Goal: Navigation & Orientation: Understand site structure

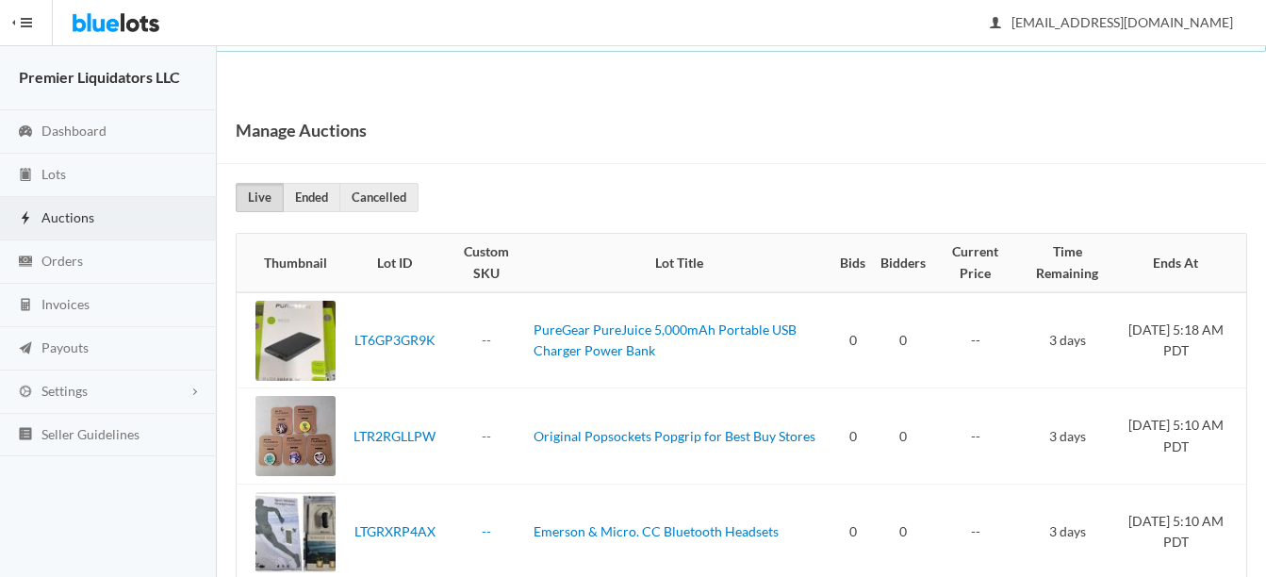
click at [58, 217] on span "Auctions" at bounding box center [67, 217] width 53 height 16
click at [61, 210] on span "Auctions" at bounding box center [67, 217] width 53 height 16
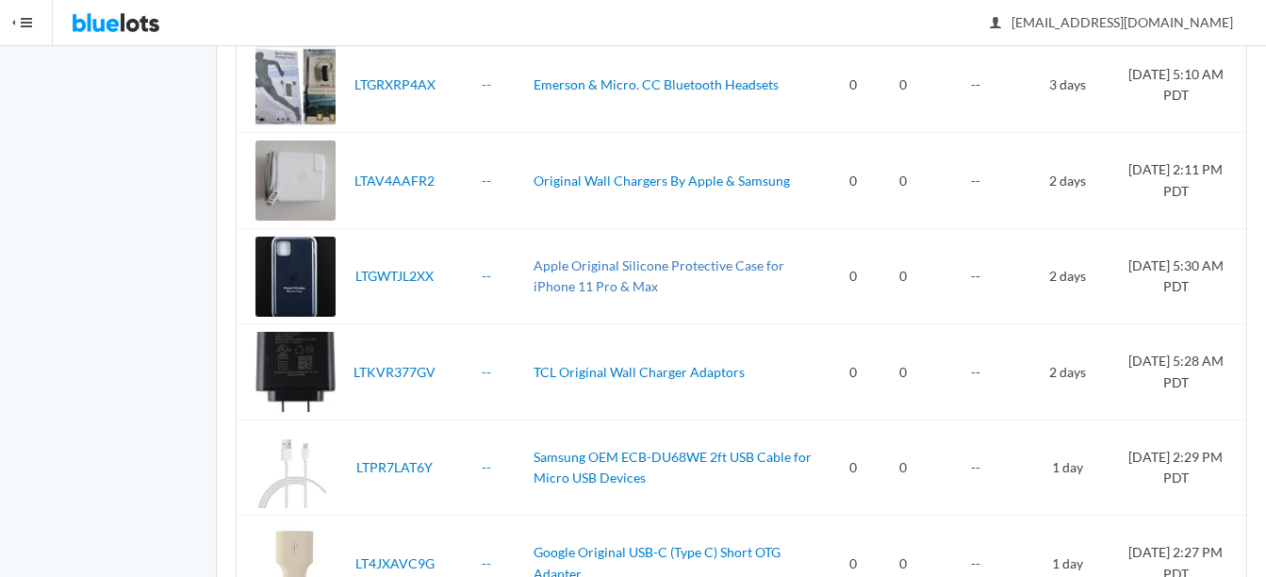
scroll to position [58, 0]
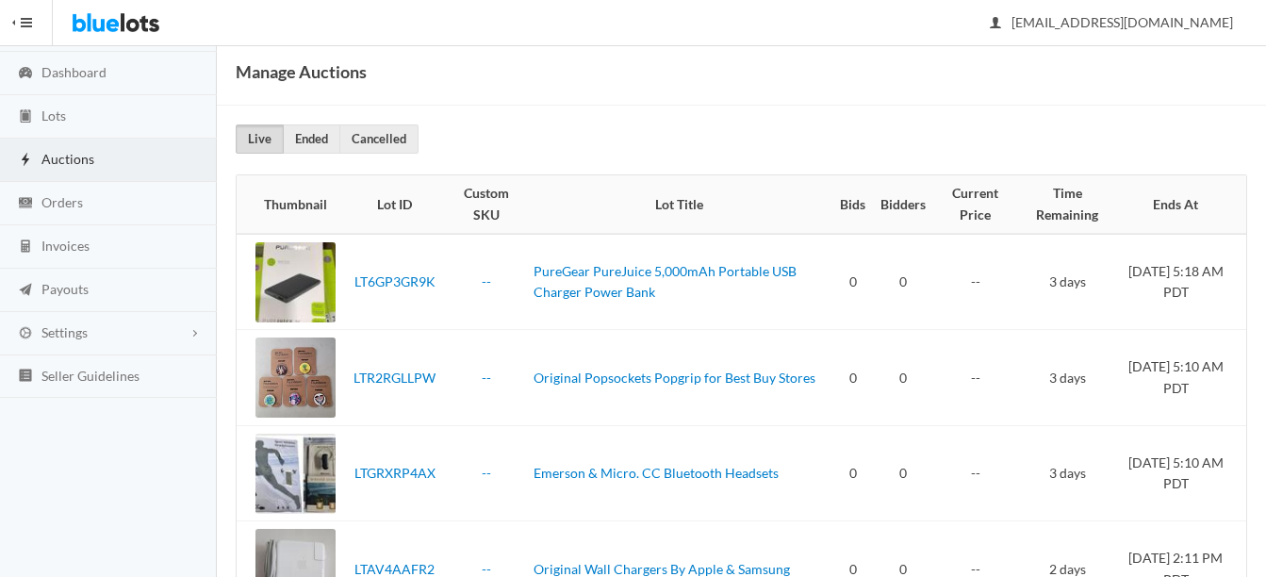
click at [52, 158] on span "Auctions" at bounding box center [67, 159] width 53 height 16
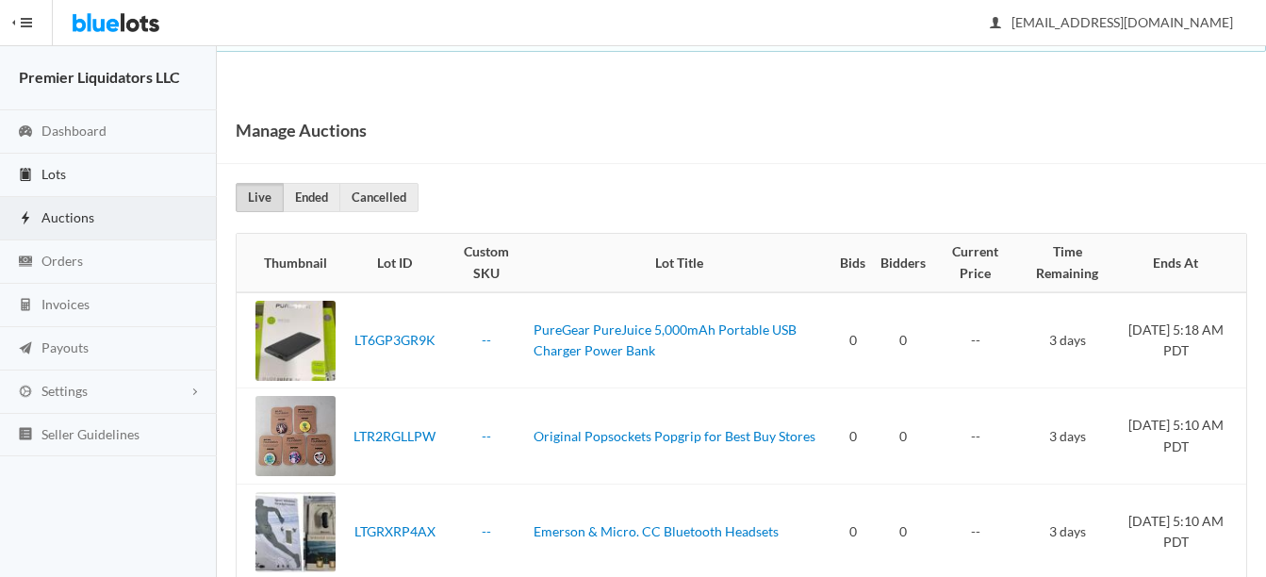
click at [57, 162] on link "Lots" at bounding box center [108, 175] width 217 height 43
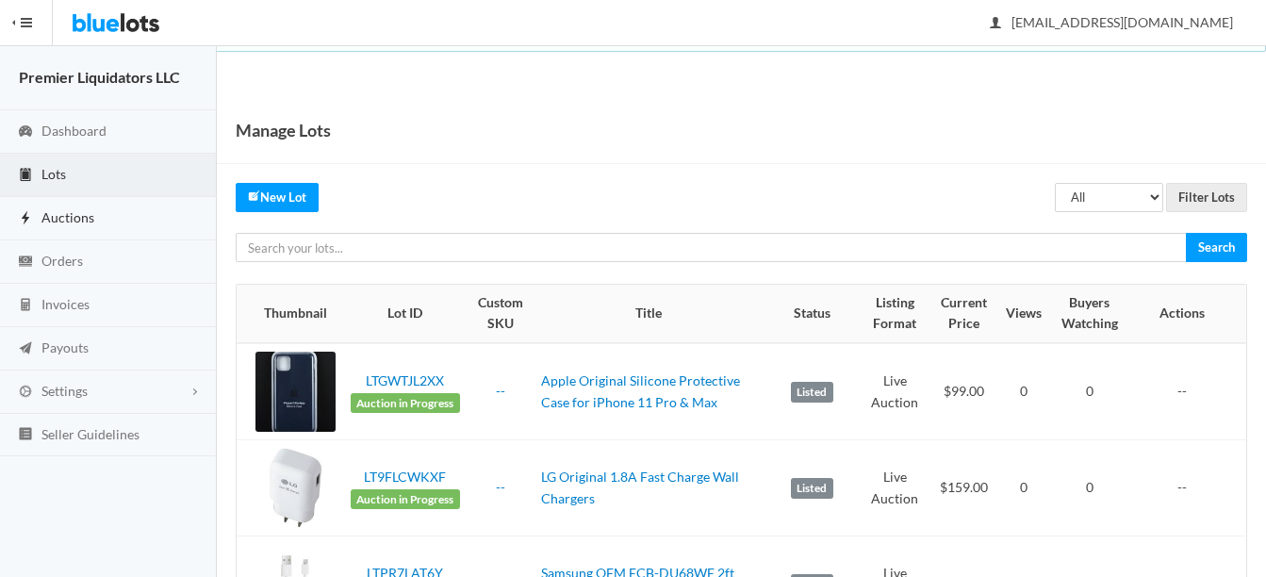
click at [57, 209] on span "Auctions" at bounding box center [67, 217] width 53 height 16
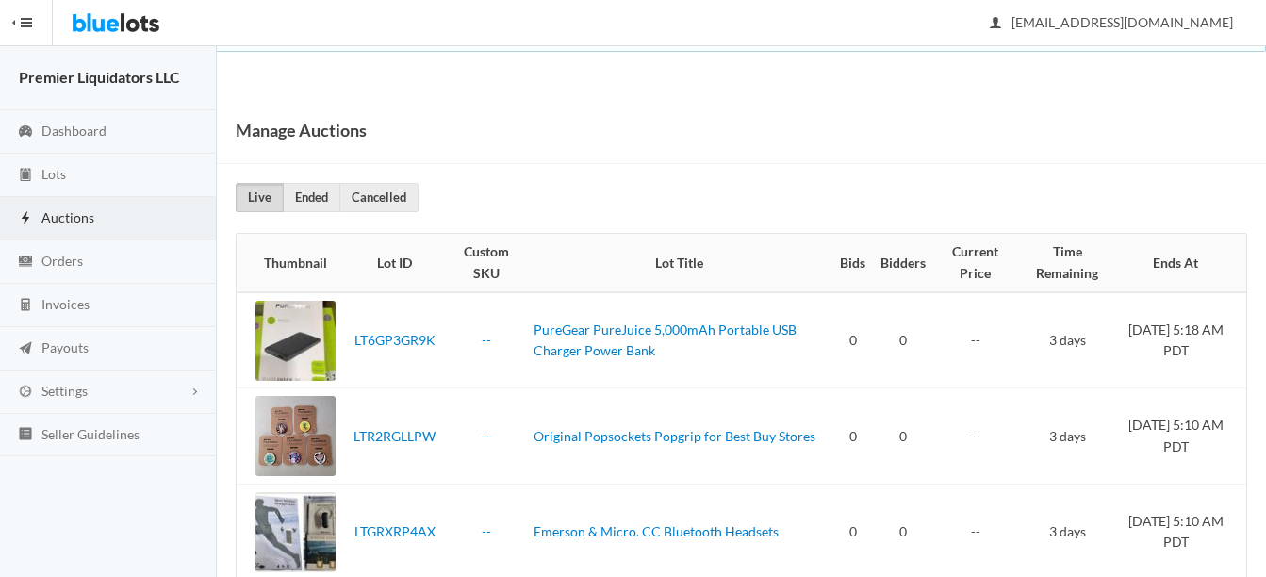
click at [40, 214] on link "Auctions" at bounding box center [108, 218] width 217 height 43
click at [67, 212] on span "Auctions" at bounding box center [67, 217] width 53 height 16
